Goal: Information Seeking & Learning: Learn about a topic

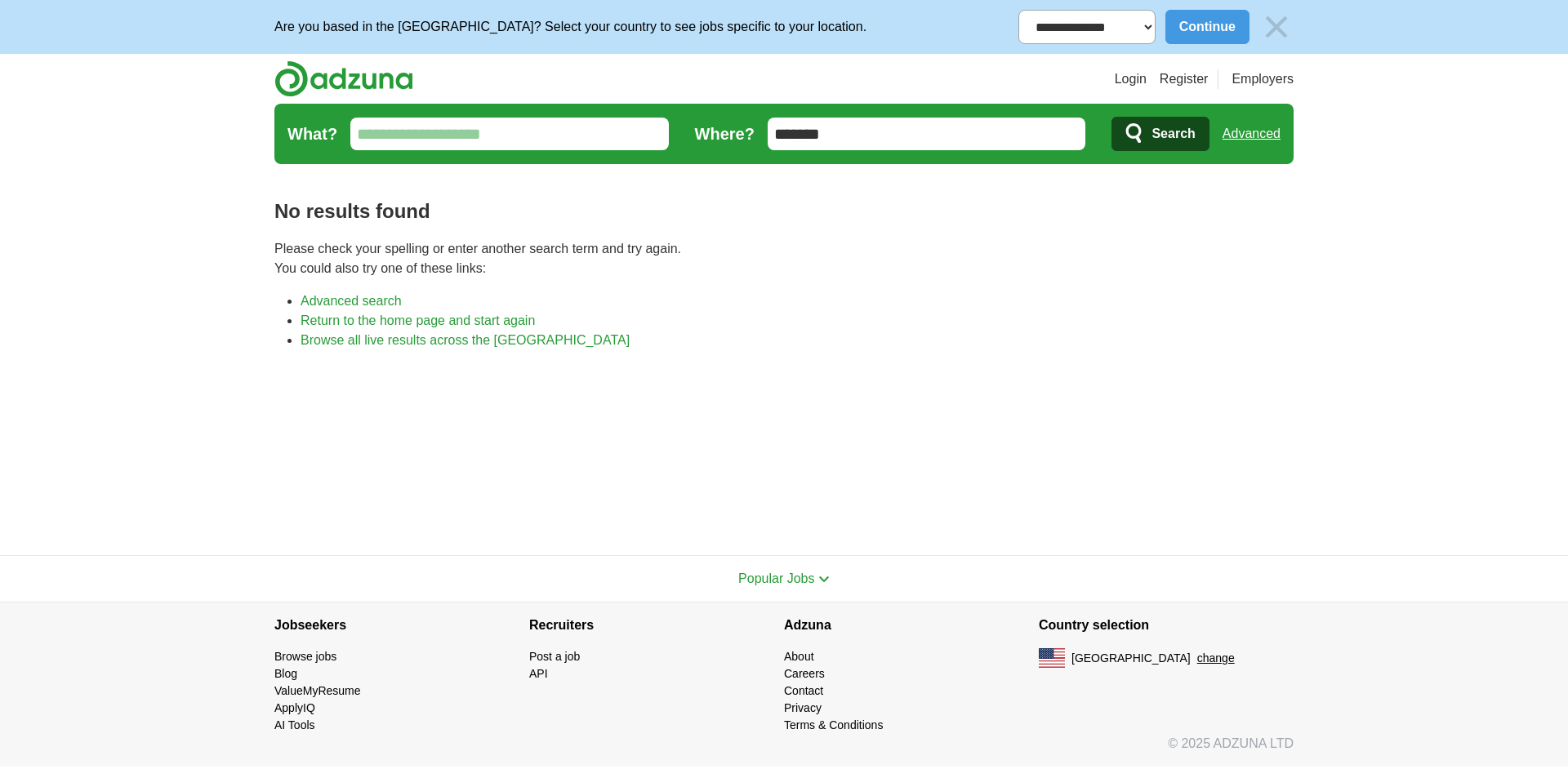
click at [849, 149] on input "*******" at bounding box center [927, 133] width 319 height 33
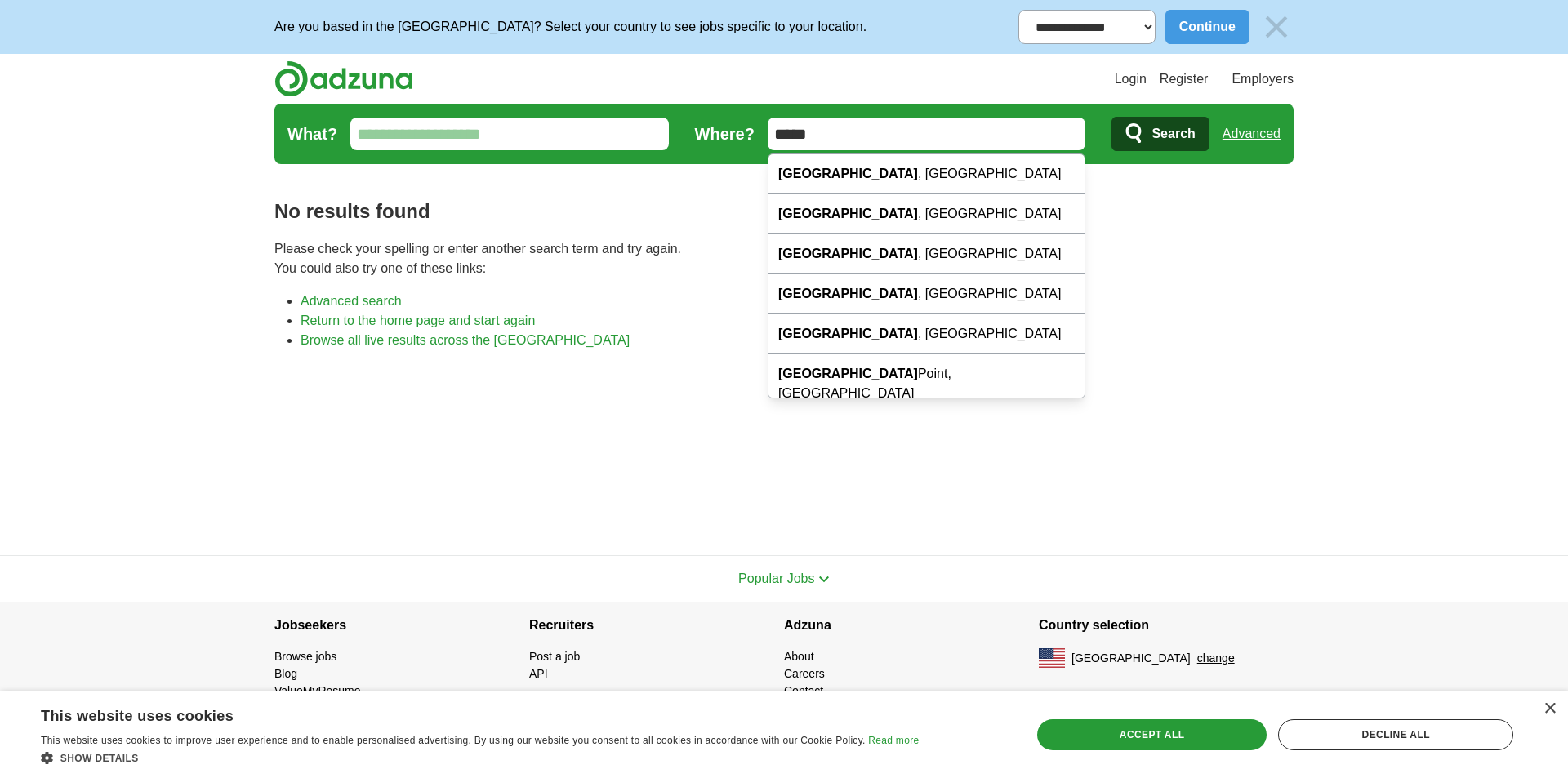
type input "*****"
click at [1170, 142] on span "Search" at bounding box center [1174, 133] width 44 height 33
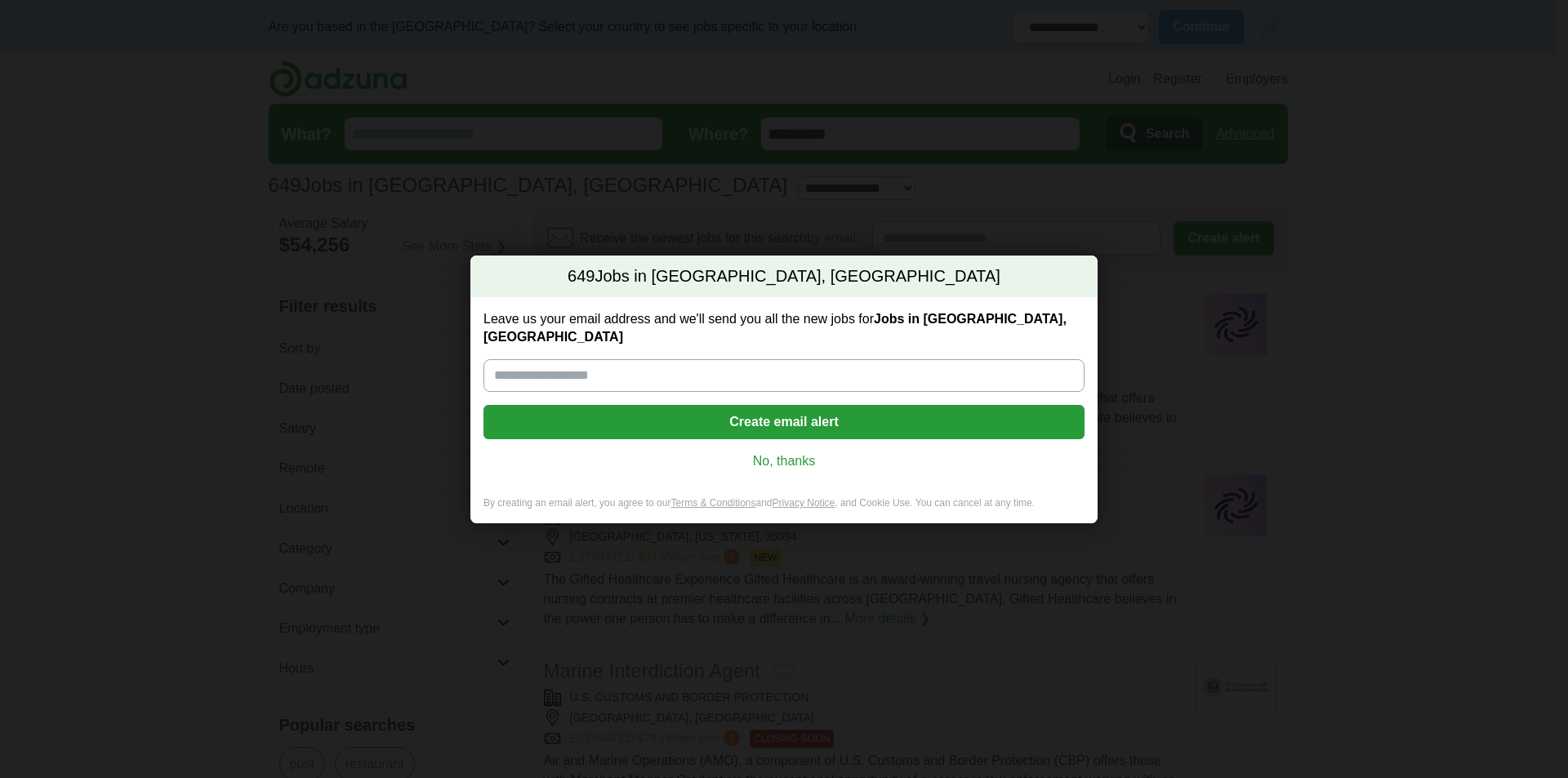
click at [806, 452] on link "No, thanks" at bounding box center [784, 461] width 575 height 18
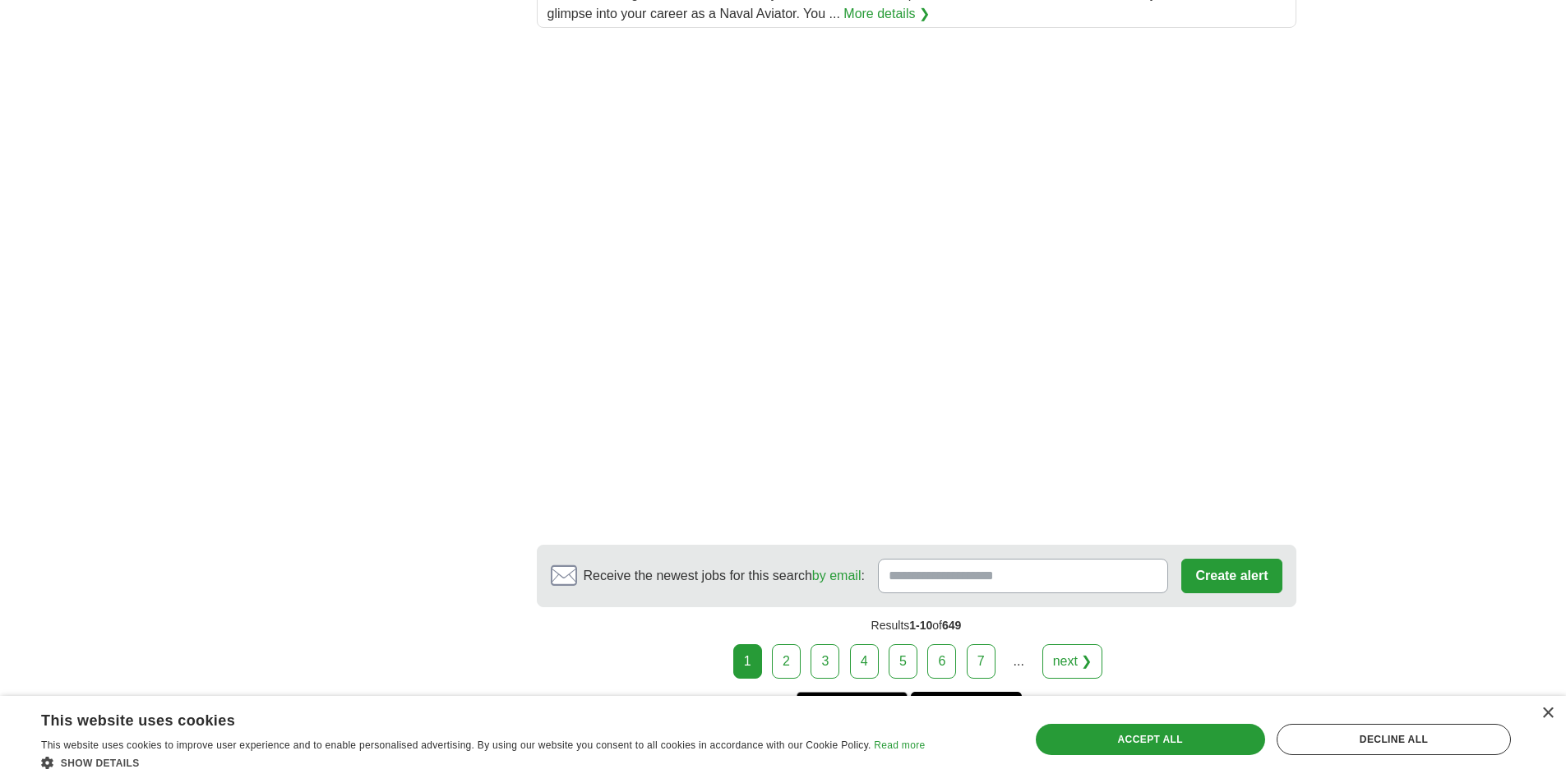
scroll to position [2302, 0]
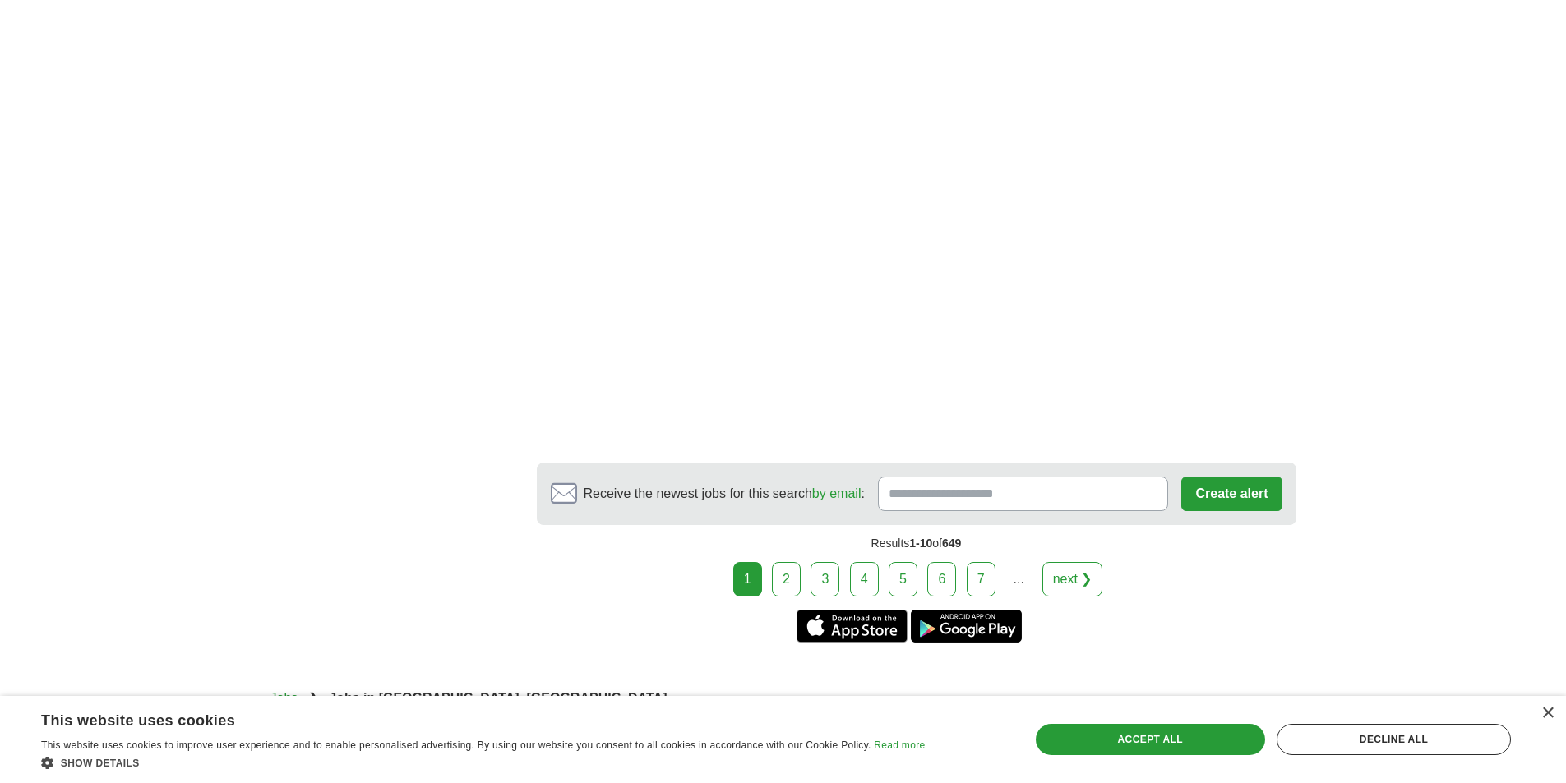
click at [792, 572] on link "2" at bounding box center [786, 579] width 29 height 35
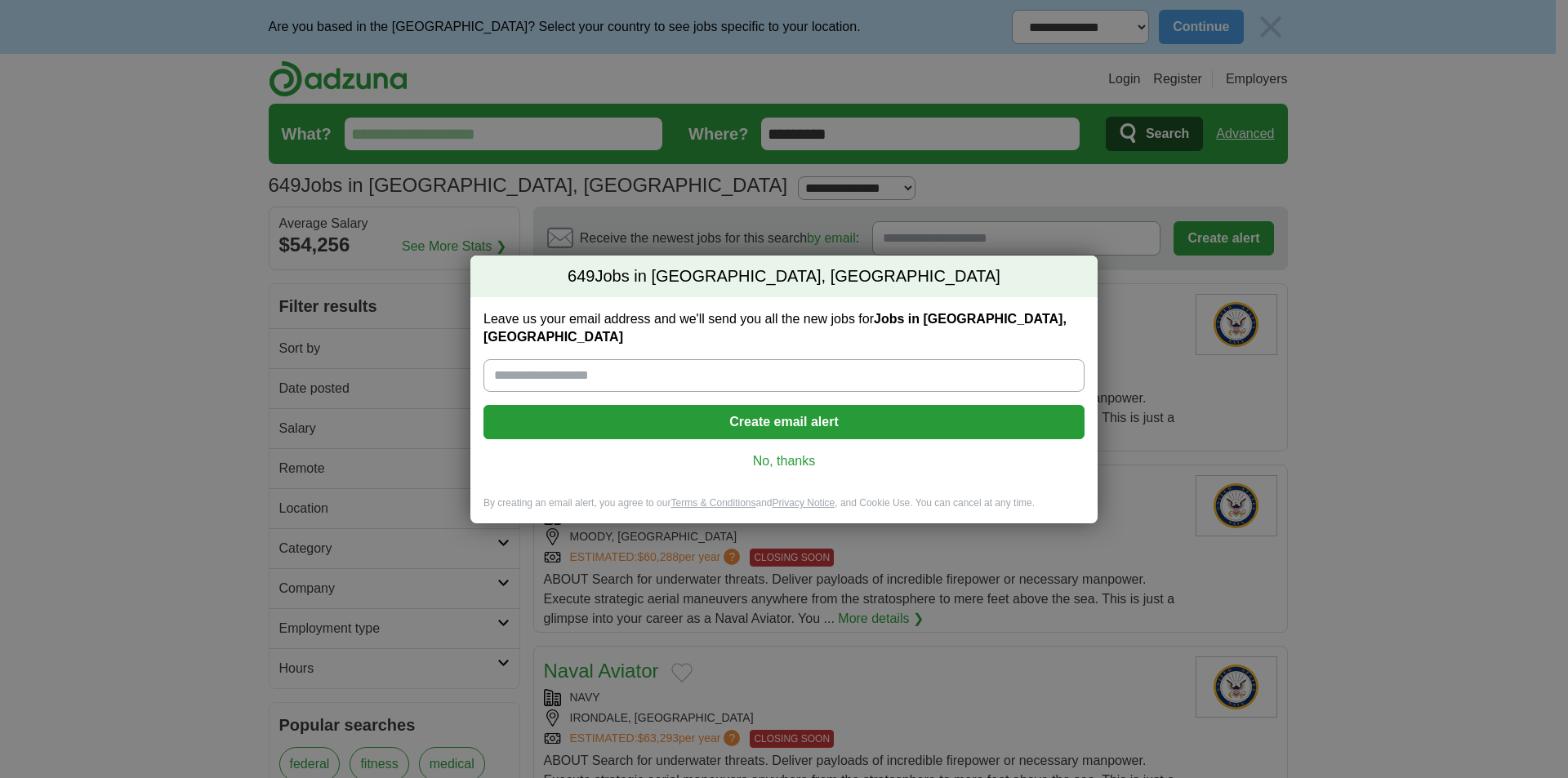
click at [785, 456] on link "No, thanks" at bounding box center [784, 461] width 575 height 18
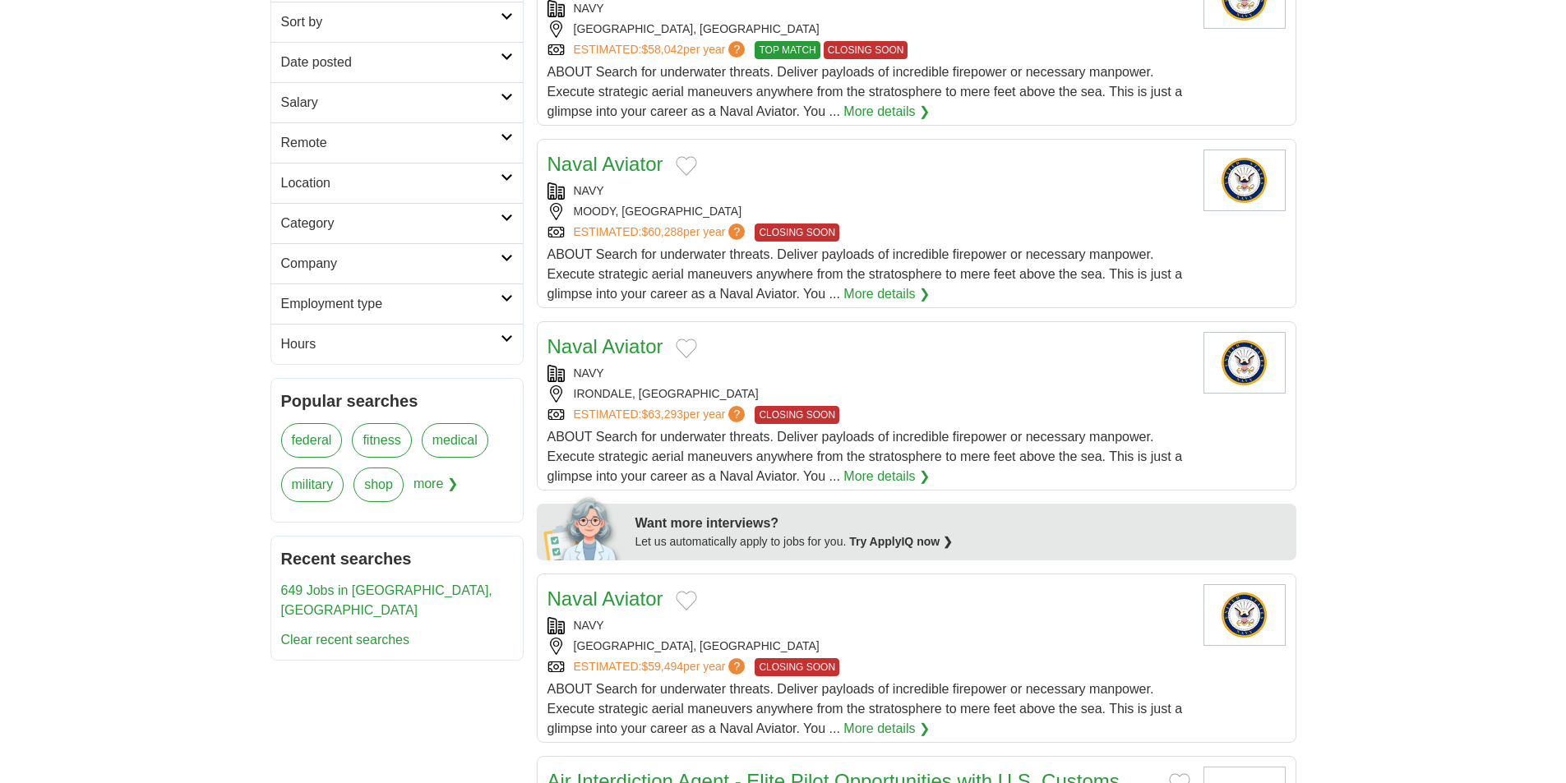
scroll to position [411, 0]
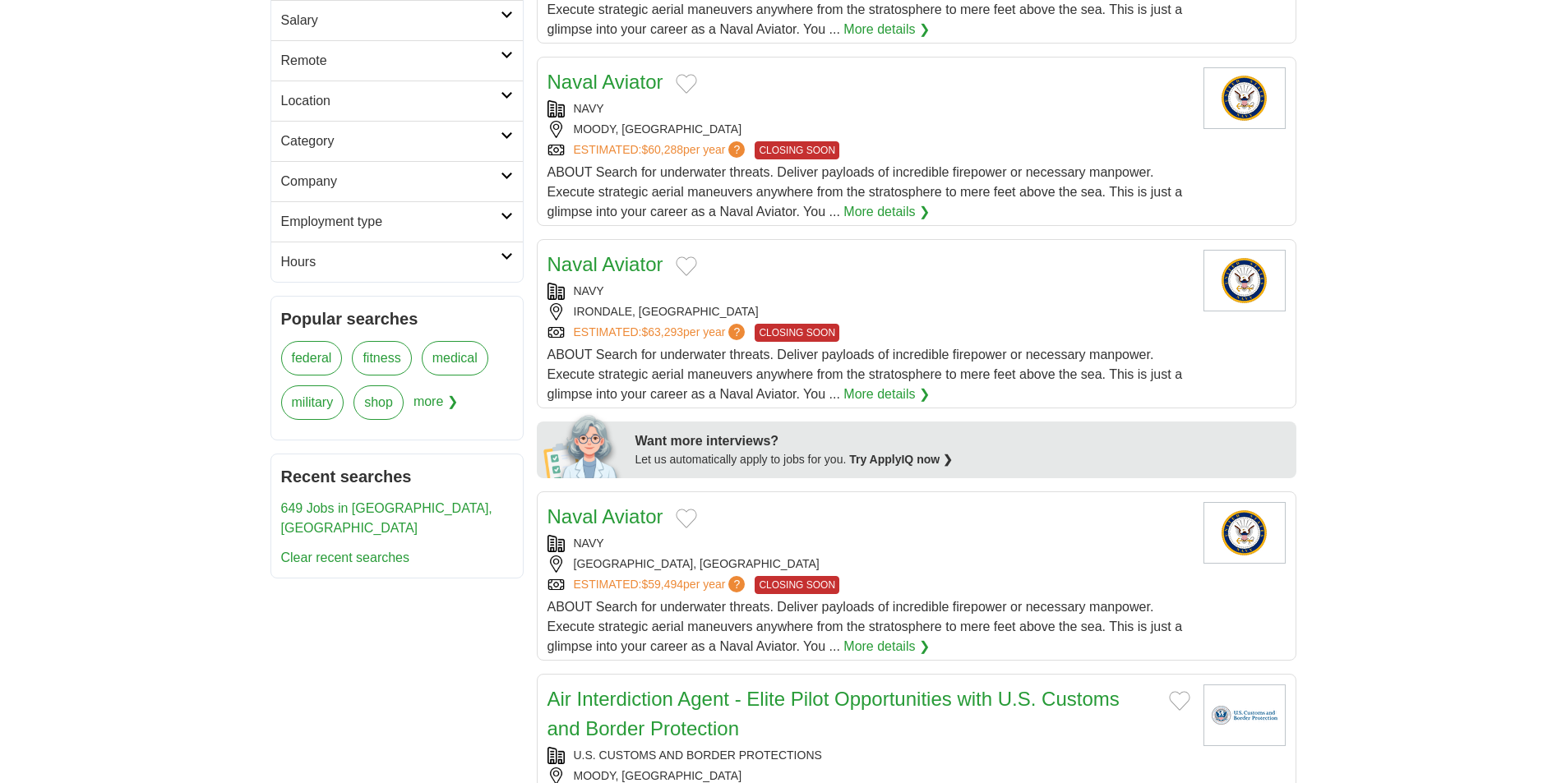
click at [622, 261] on link "Naval Aviator" at bounding box center [605, 264] width 116 height 22
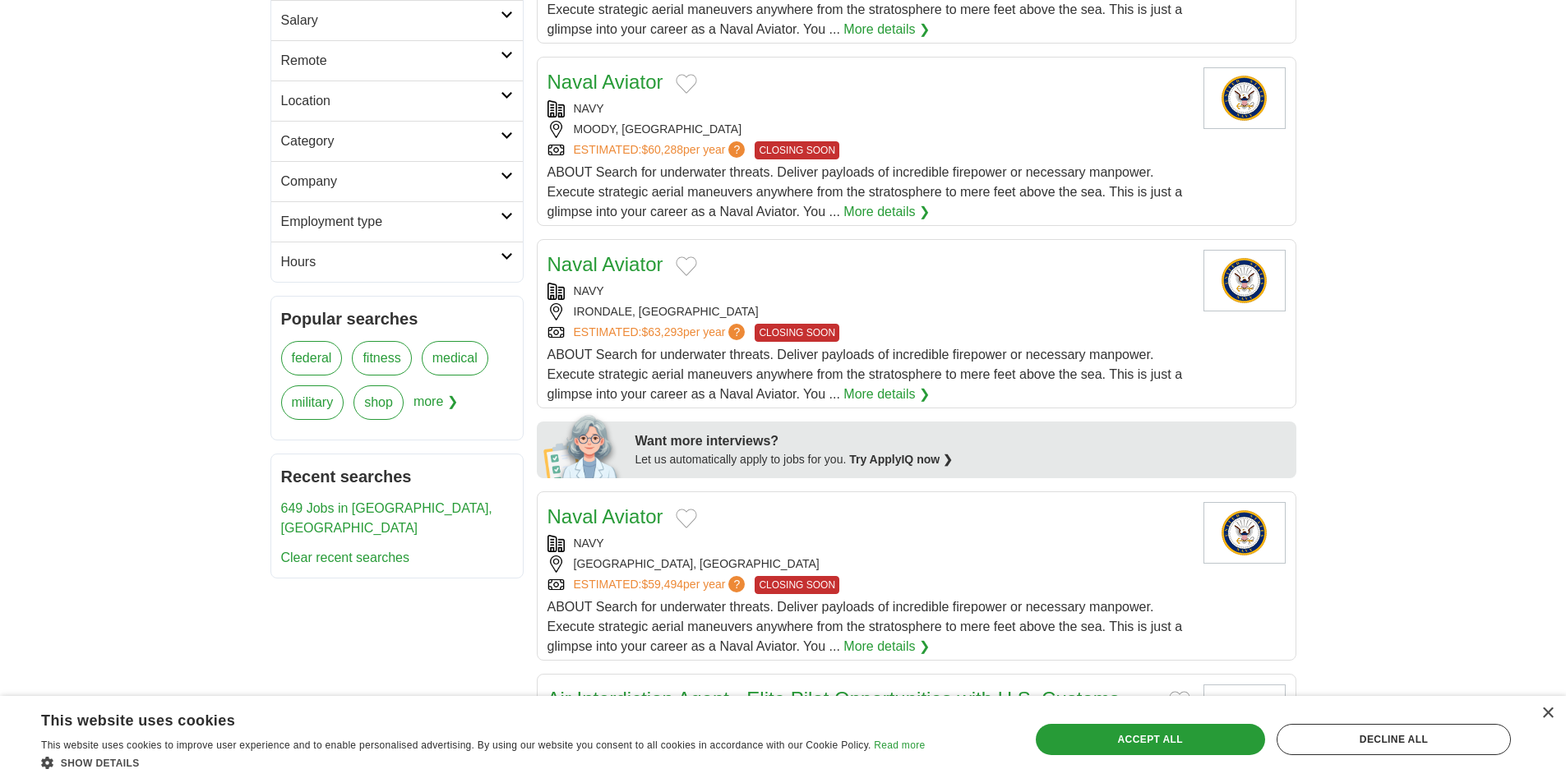
scroll to position [575, 0]
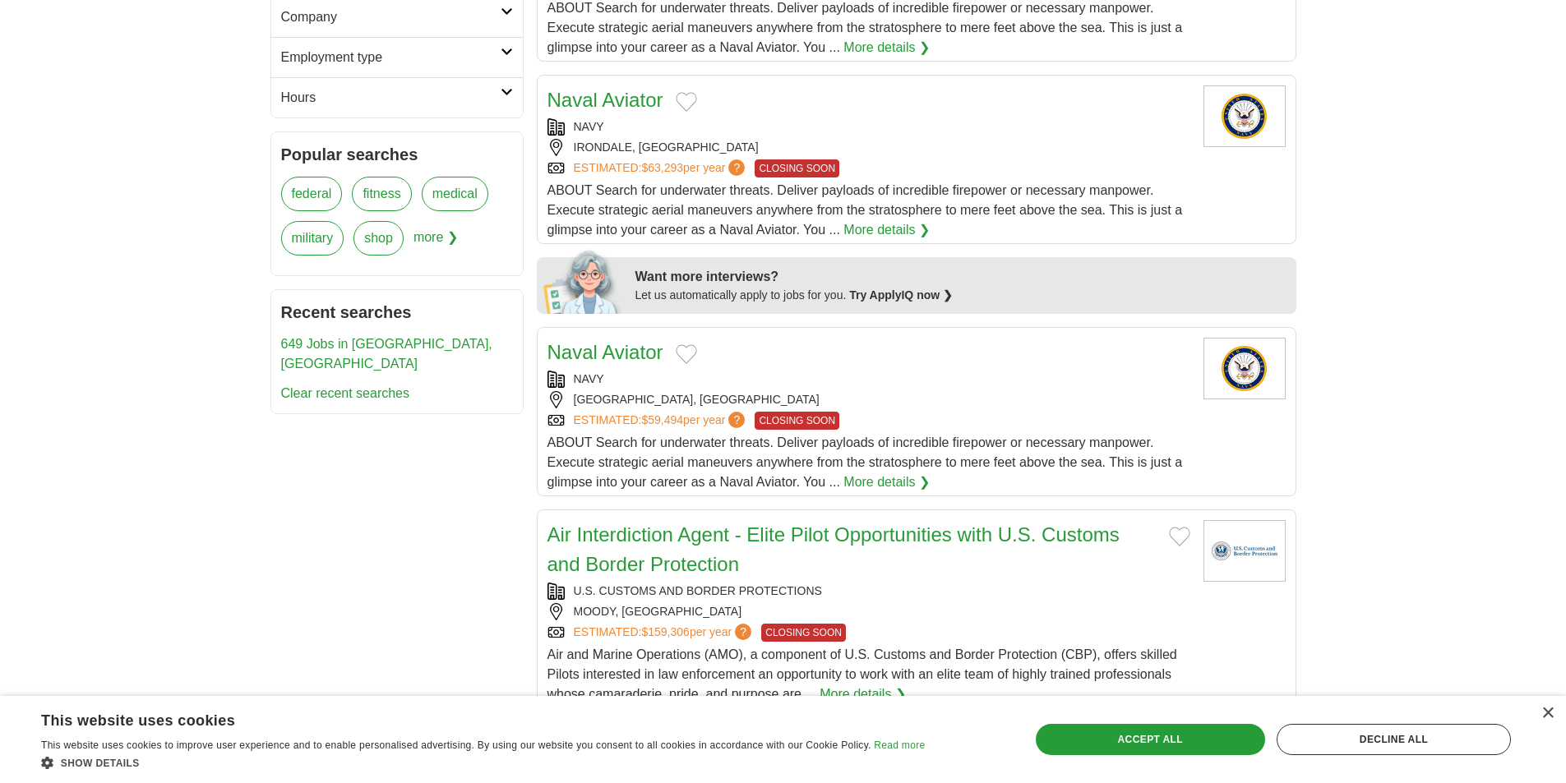
click at [668, 529] on link "Air Interdiction Agent - Elite Pilot Opportunities with U.S. Customs and Border…" at bounding box center [833, 550] width 572 height 52
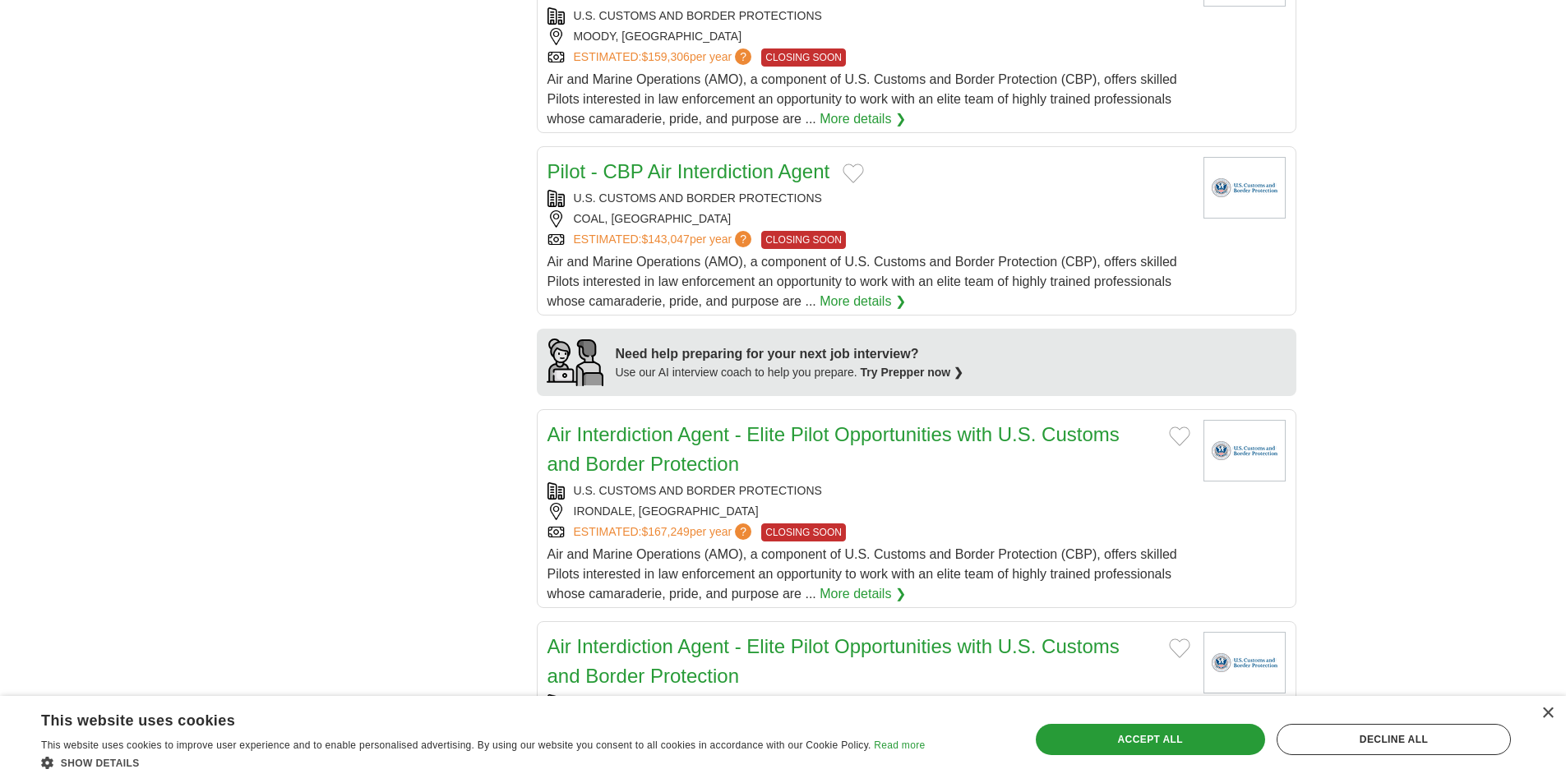
scroll to position [1315, 0]
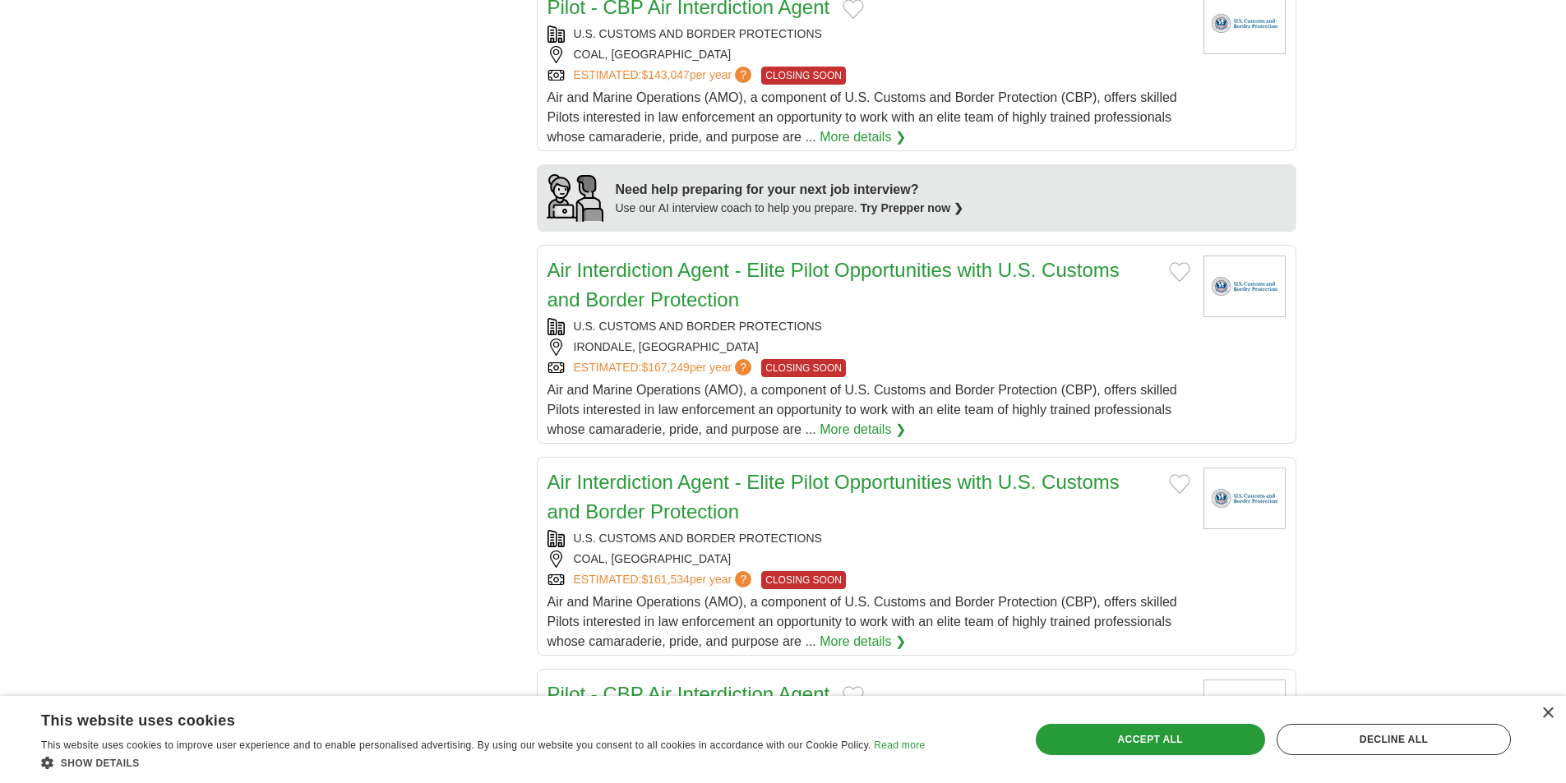
click at [737, 493] on h2 "Air Interdiction Agent - Elite Pilot Opportunities with U.S. Customs and Border…" at bounding box center [851, 497] width 608 height 59
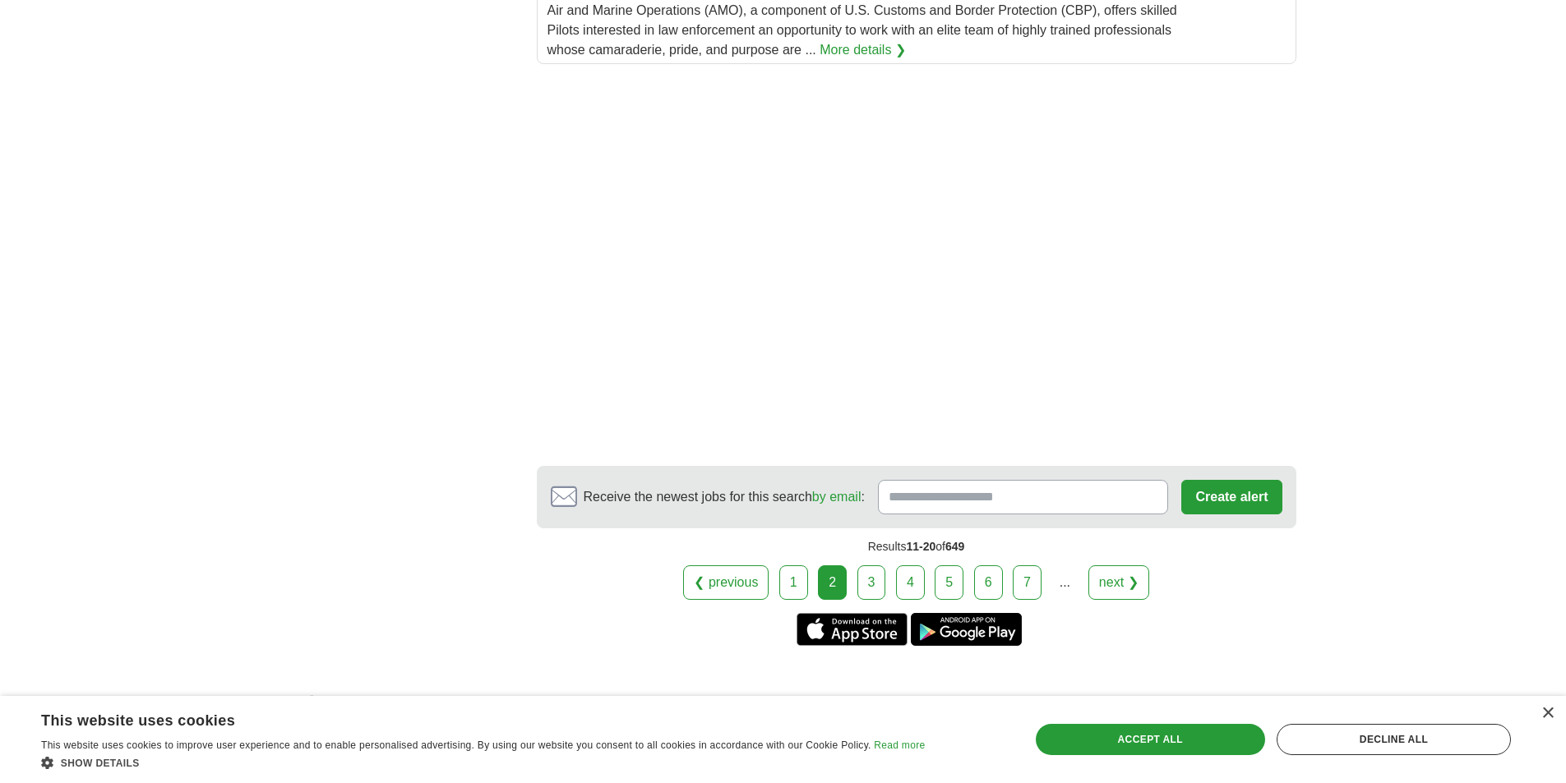
scroll to position [2450, 0]
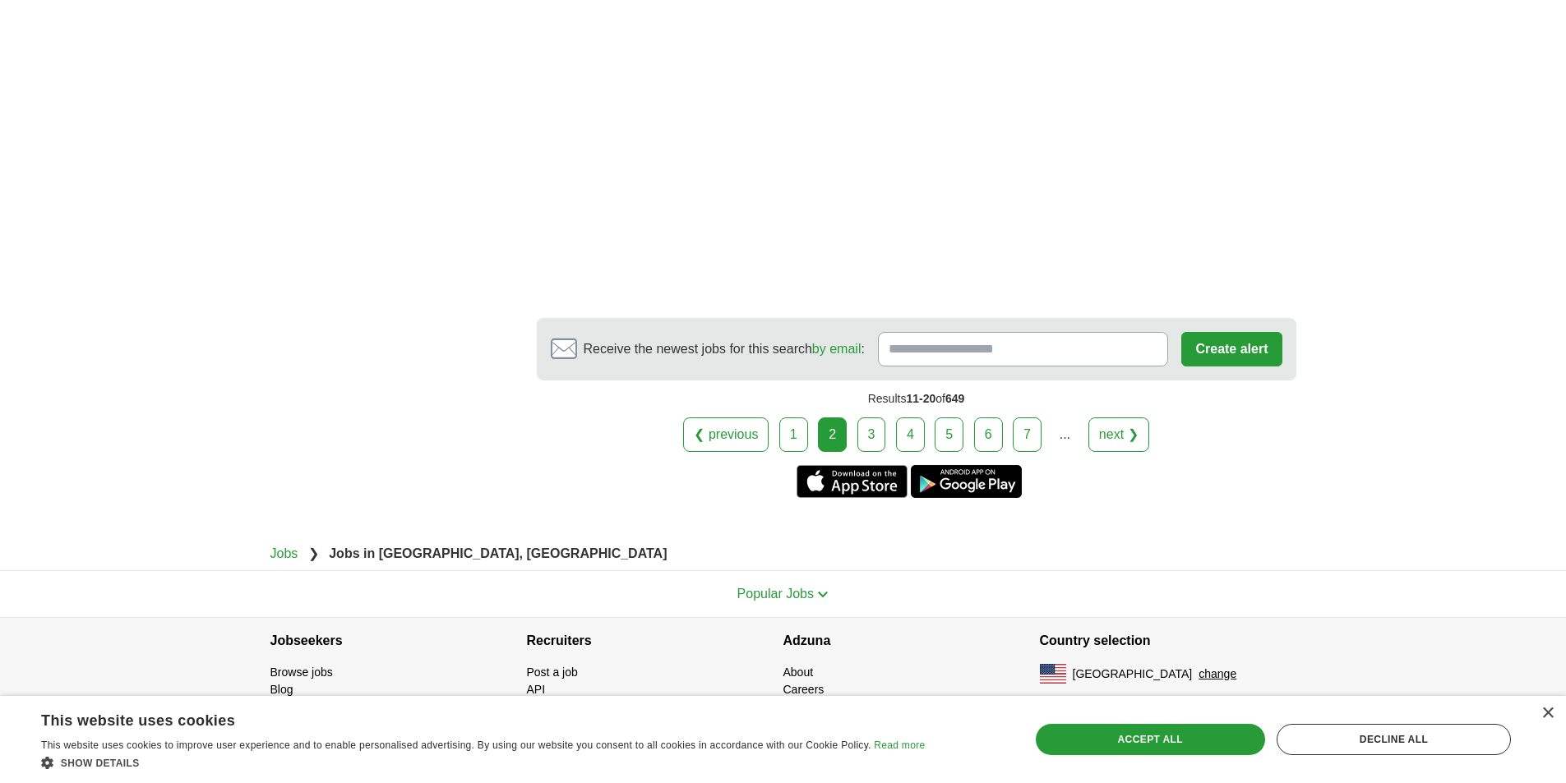
click at [806, 446] on link "1" at bounding box center [793, 435] width 29 height 35
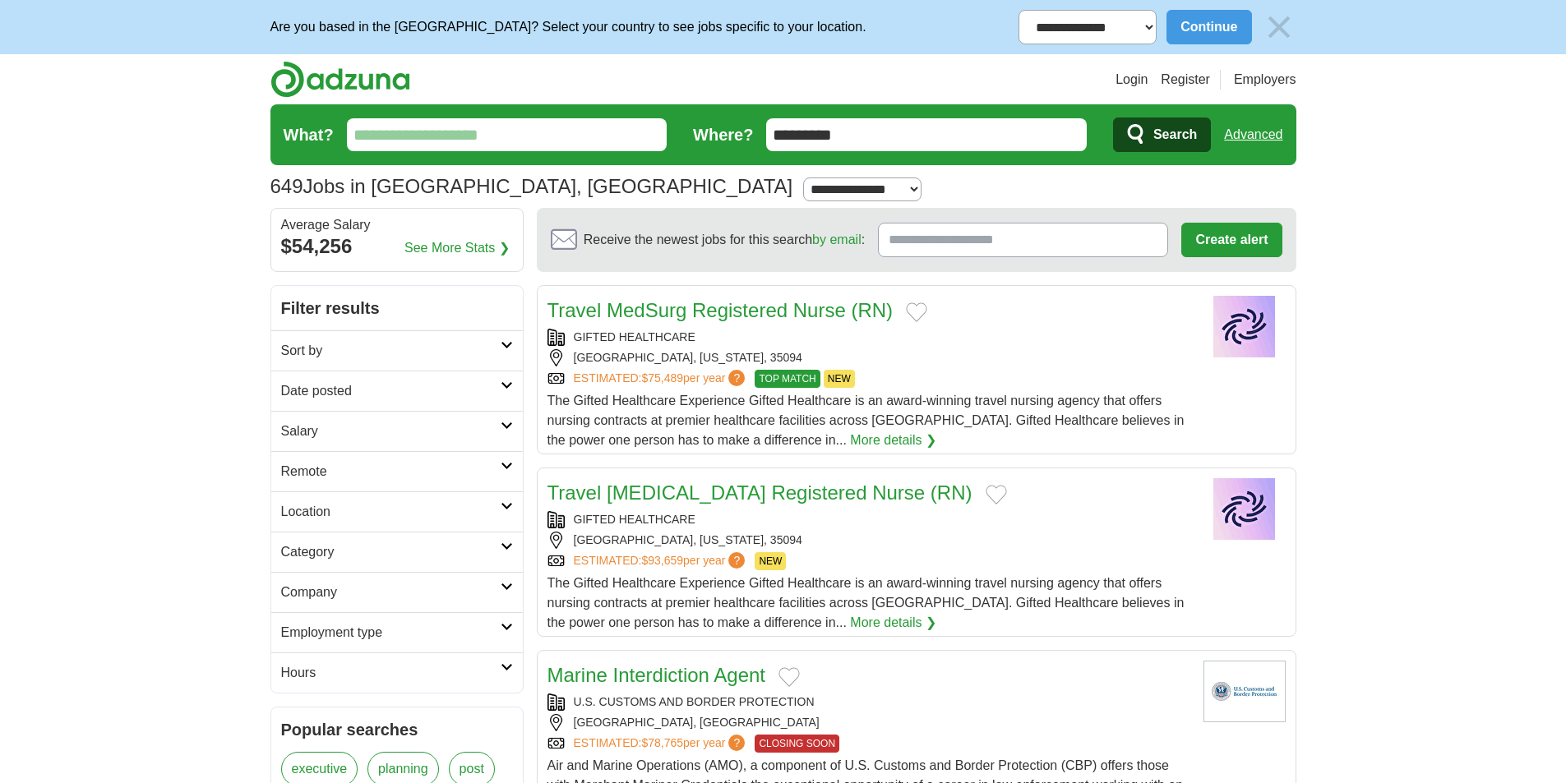
click at [718, 302] on link "Travel MedSurg Registered Nurse (RN)" at bounding box center [720, 310] width 346 height 22
